Goal: Use online tool/utility: Use online tool/utility

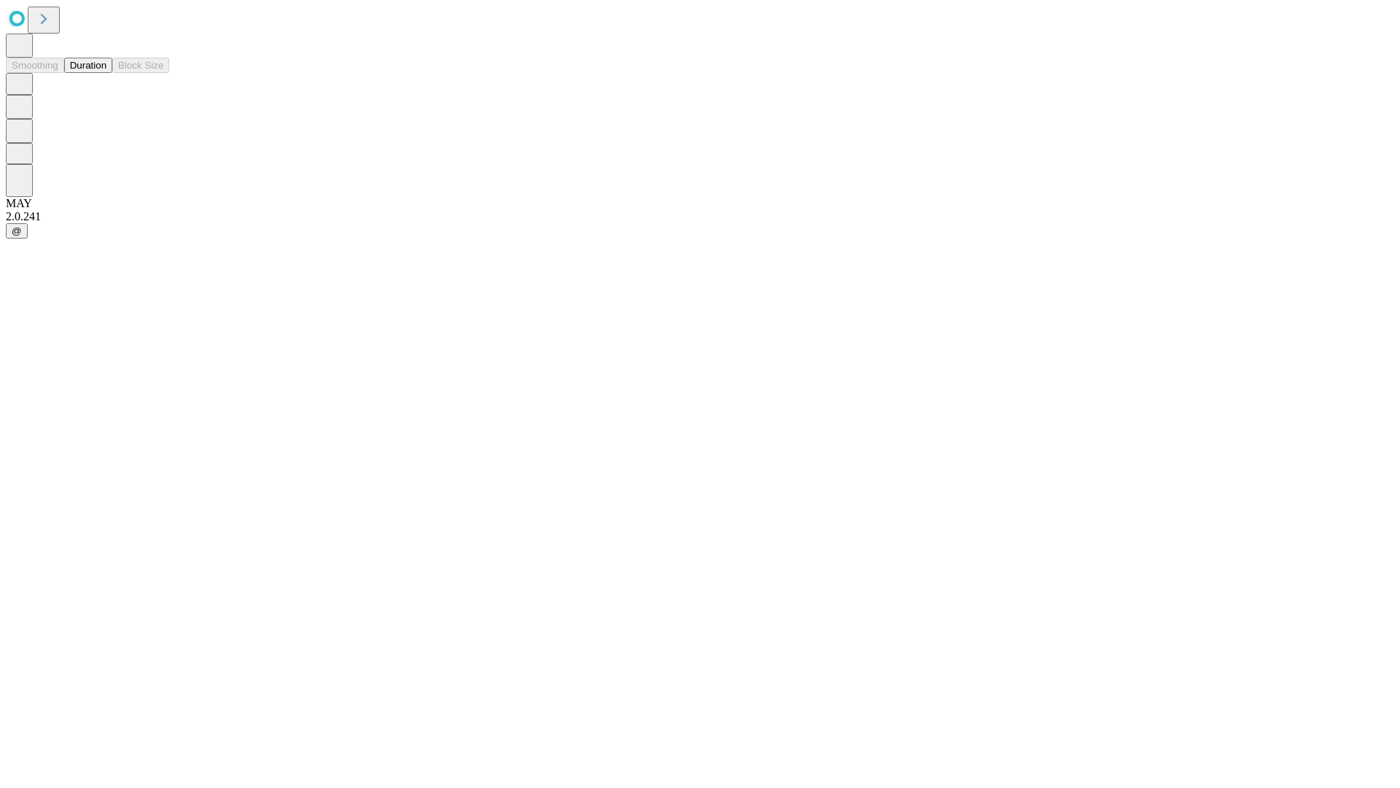
click at [106, 73] on button "Duration" at bounding box center [88, 65] width 48 height 15
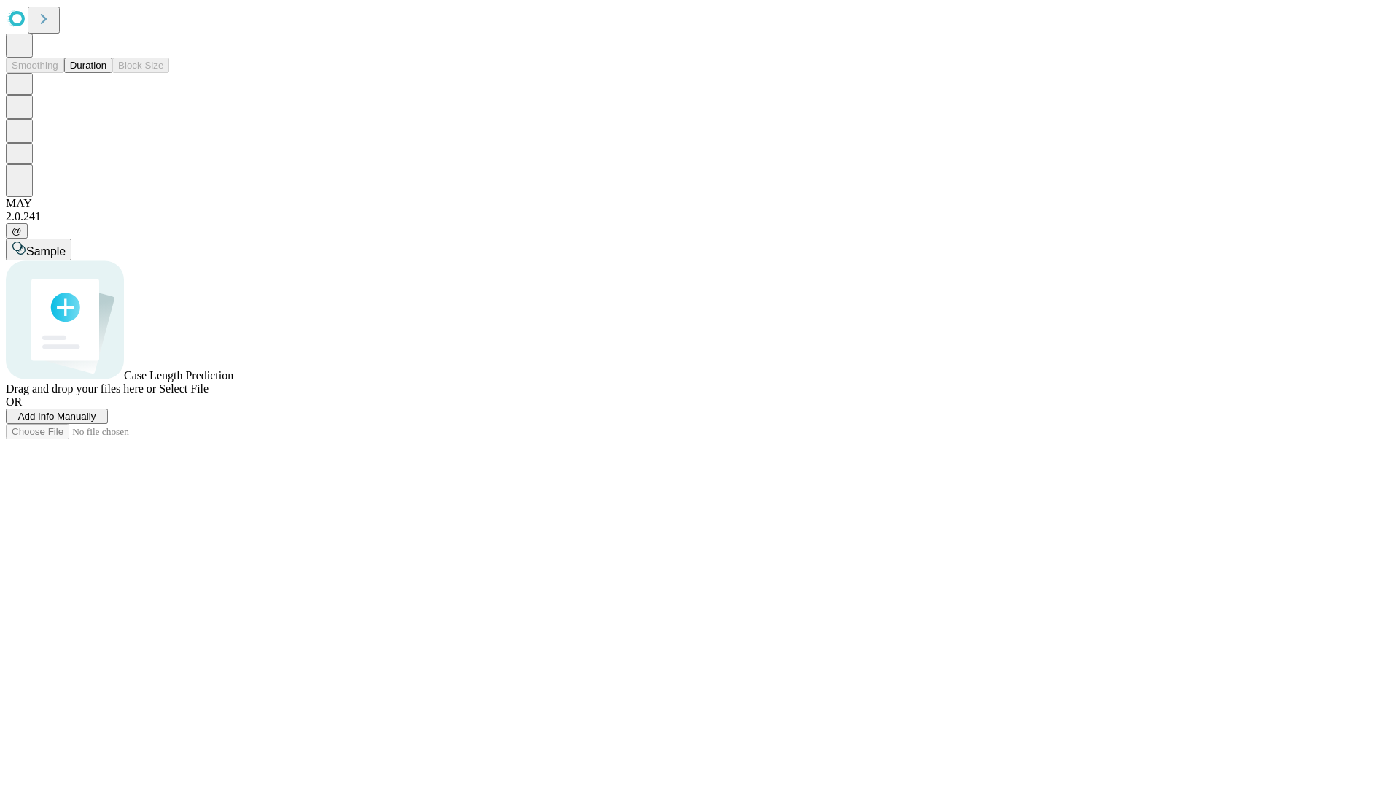
click at [209, 395] on span "Select File" at bounding box center [184, 388] width 50 height 12
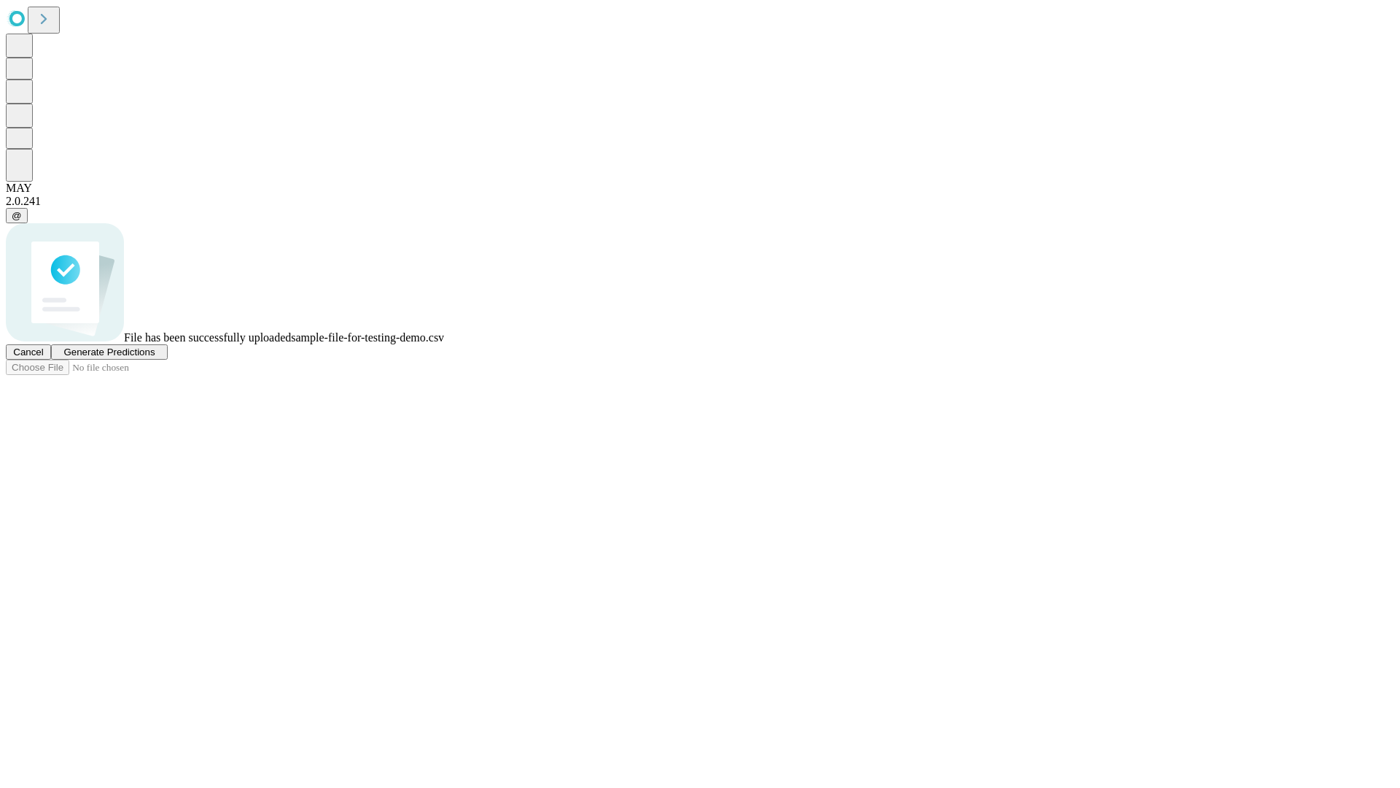
click at [155, 357] on span "Generate Predictions" at bounding box center [108, 351] width 91 height 11
